Goal: Transaction & Acquisition: Subscribe to service/newsletter

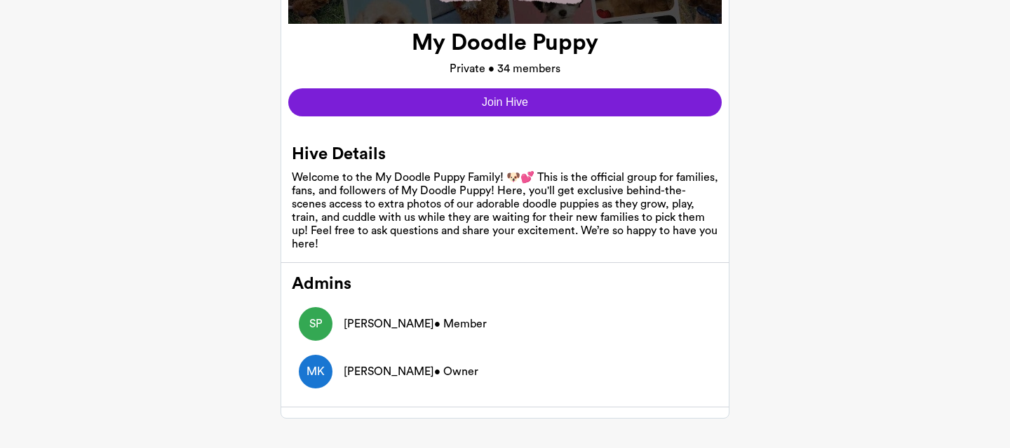
scroll to position [224, 0]
click at [502, 99] on button "Join Hive" at bounding box center [505, 102] width 434 height 28
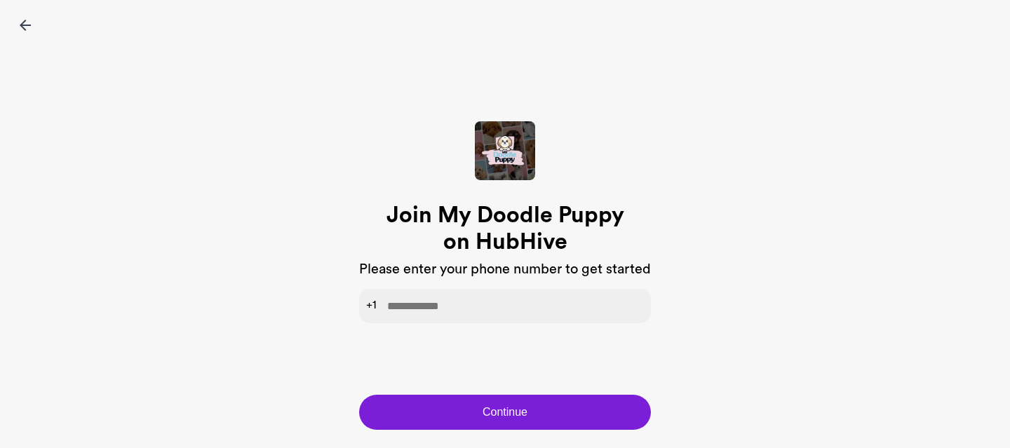
click at [453, 306] on input "tel" at bounding box center [505, 306] width 292 height 34
type input "**********"
click at [507, 412] on button "Continue" at bounding box center [505, 412] width 292 height 35
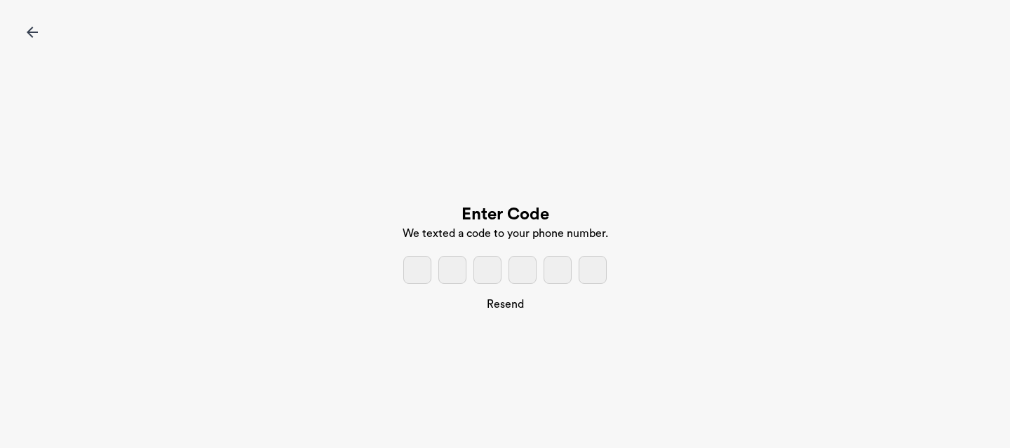
scroll to position [17, 0]
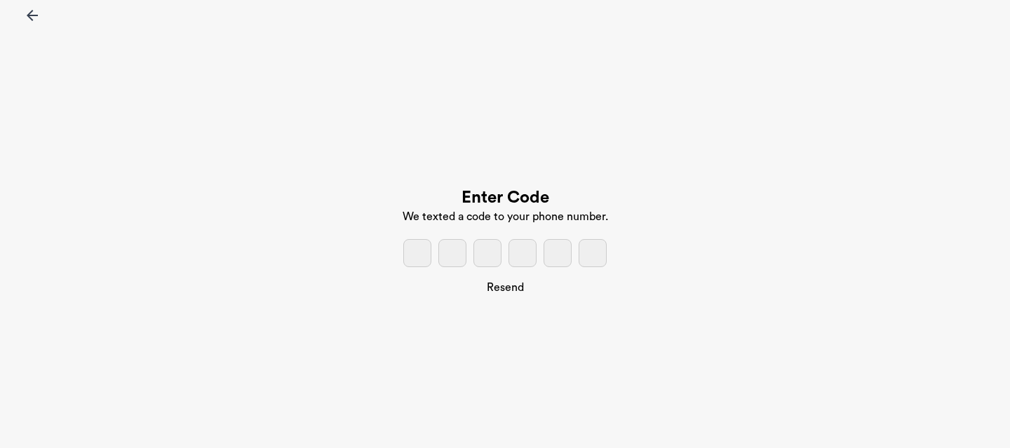
click at [511, 290] on span "Resend" at bounding box center [505, 287] width 37 height 13
click at [33, 16] on img at bounding box center [32, 15] width 11 height 11
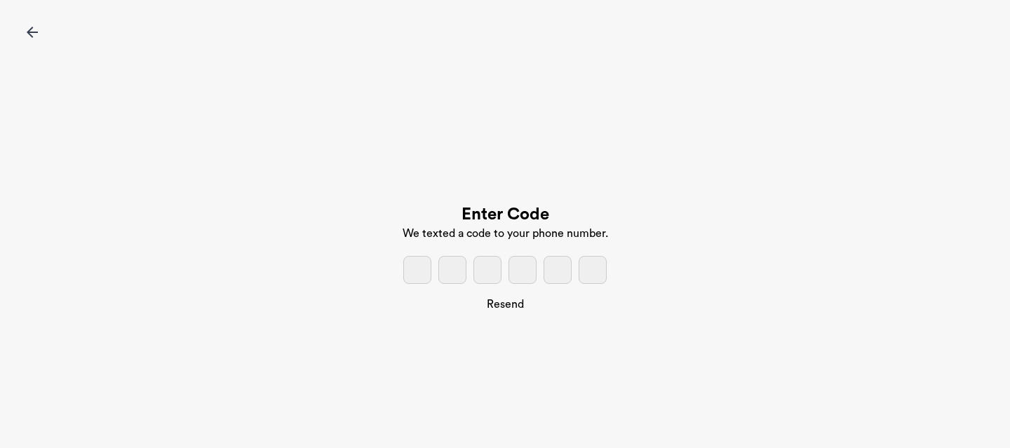
click at [36, 30] on img at bounding box center [32, 32] width 11 height 11
